Goal: Information Seeking & Learning: Learn about a topic

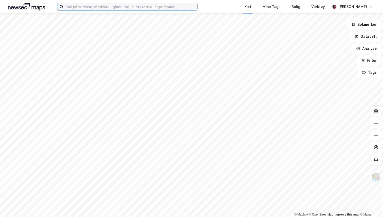
click at [76, 7] on input at bounding box center [130, 7] width 134 height 8
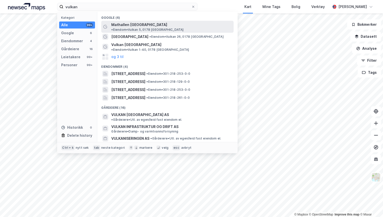
click at [120, 25] on span "Mathallen [GEOGRAPHIC_DATA]" at bounding box center [139, 25] width 56 height 6
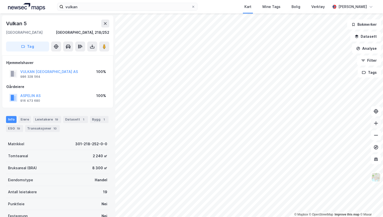
click at [375, 127] on button at bounding box center [376, 123] width 10 height 10
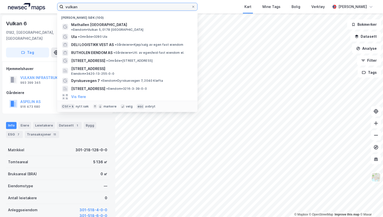
click at [73, 7] on input "vulkan" at bounding box center [127, 7] width 128 height 8
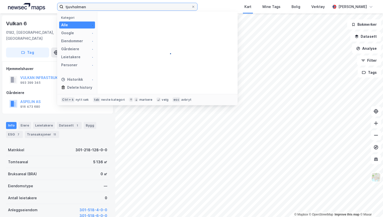
type input "tjuvholmen"
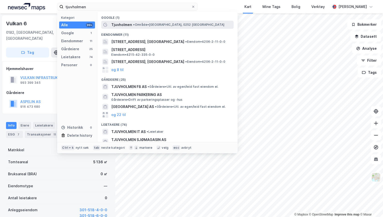
click at [127, 25] on span "Tjuvholmen" at bounding box center [121, 25] width 21 height 6
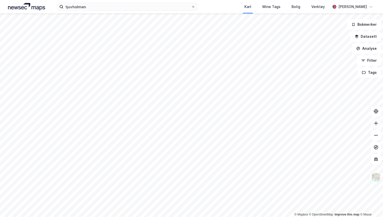
click at [376, 127] on button at bounding box center [376, 123] width 10 height 10
